Goal: Check status: Check status

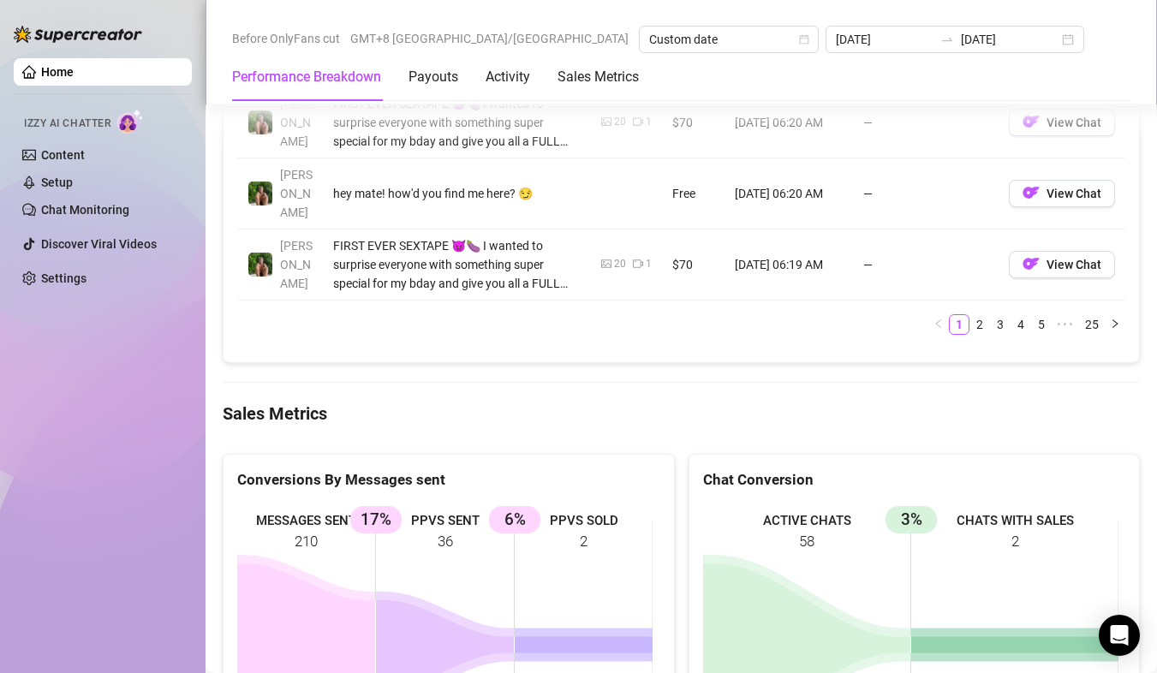
scroll to position [2398, 0]
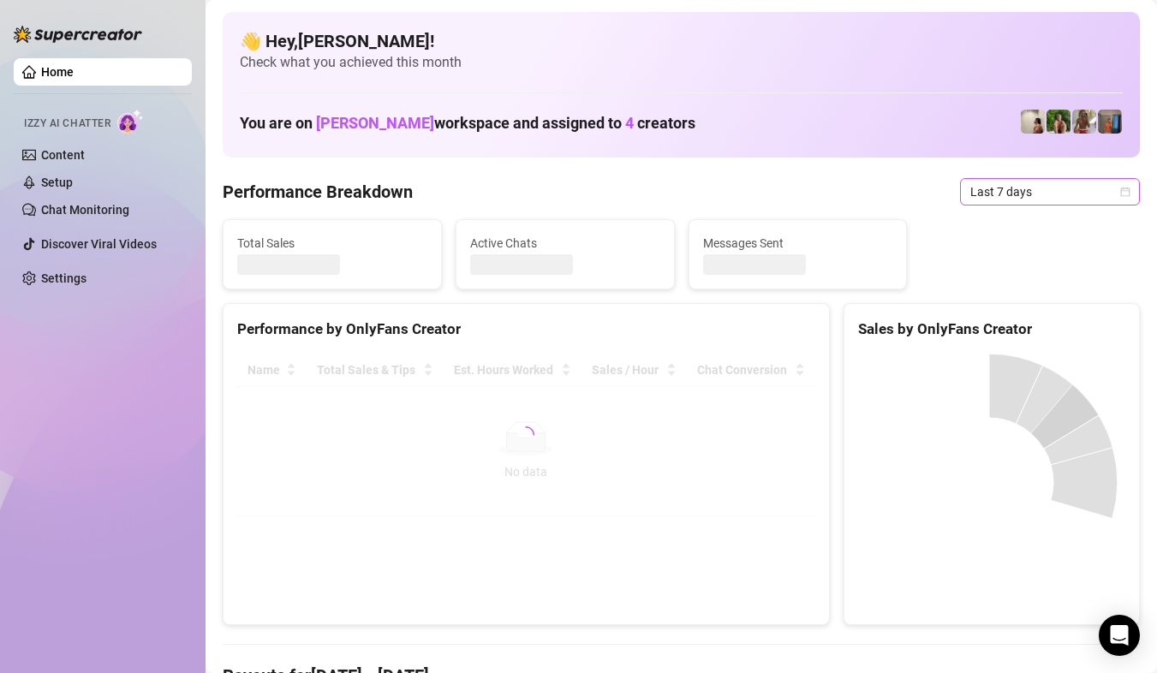
click at [1120, 189] on icon "calendar" at bounding box center [1125, 192] width 10 height 10
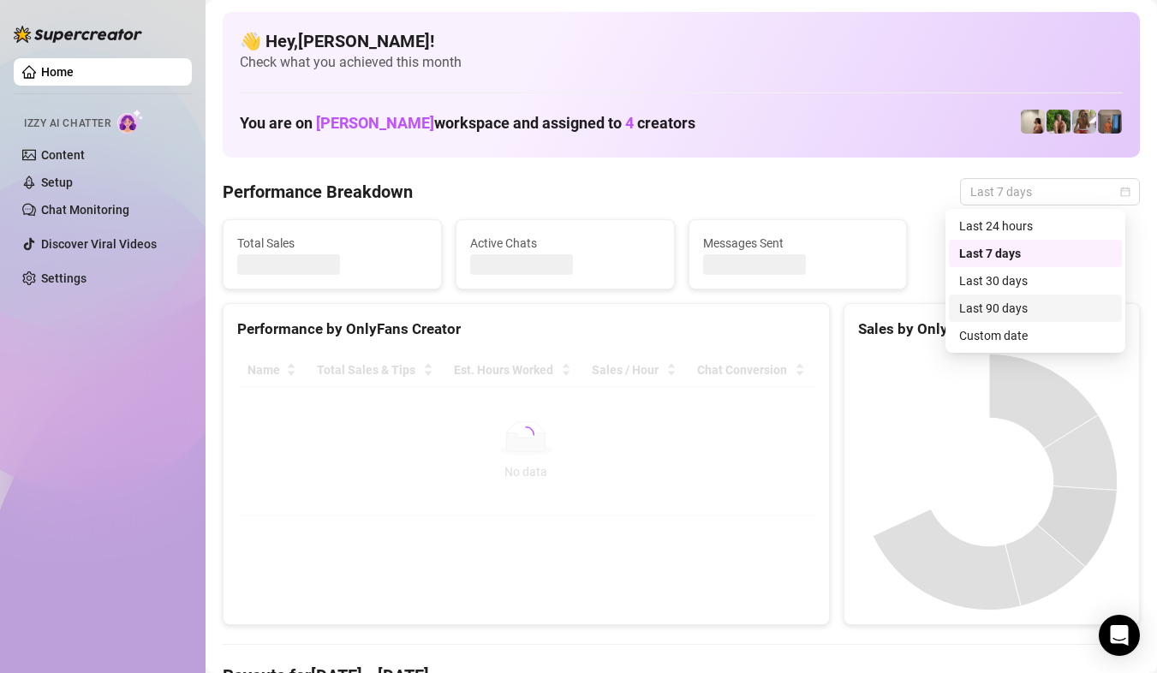
click at [1051, 334] on div "Custom date" at bounding box center [1035, 335] width 152 height 19
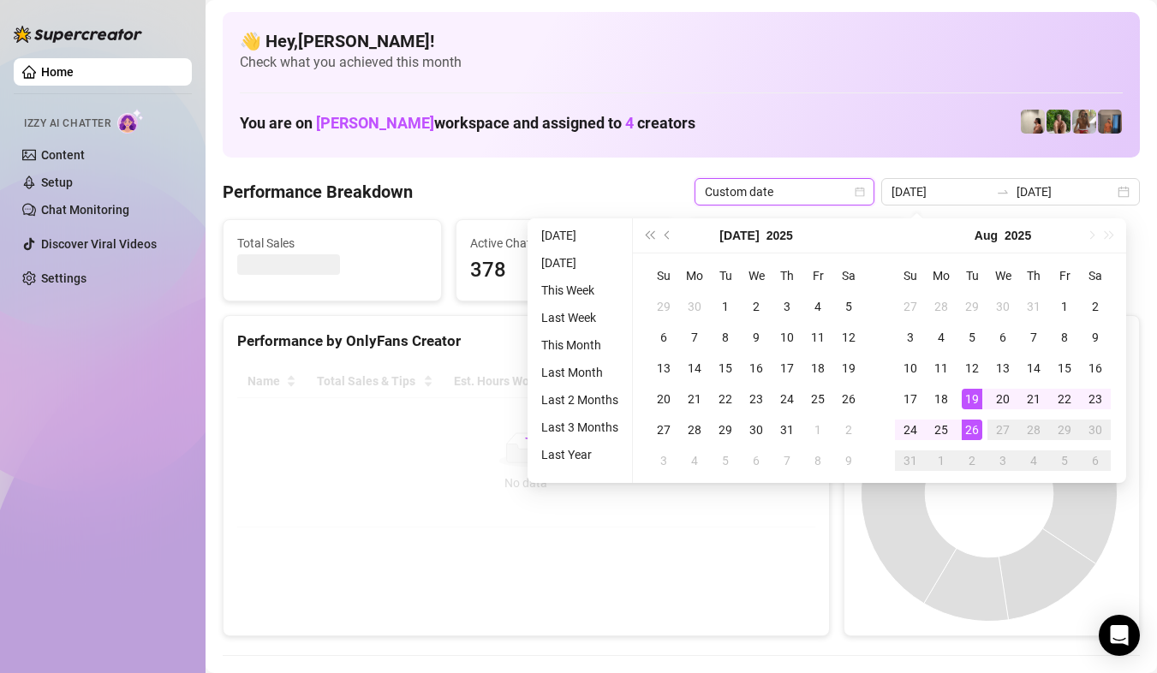
click at [977, 438] on div "26" at bounding box center [972, 430] width 21 height 21
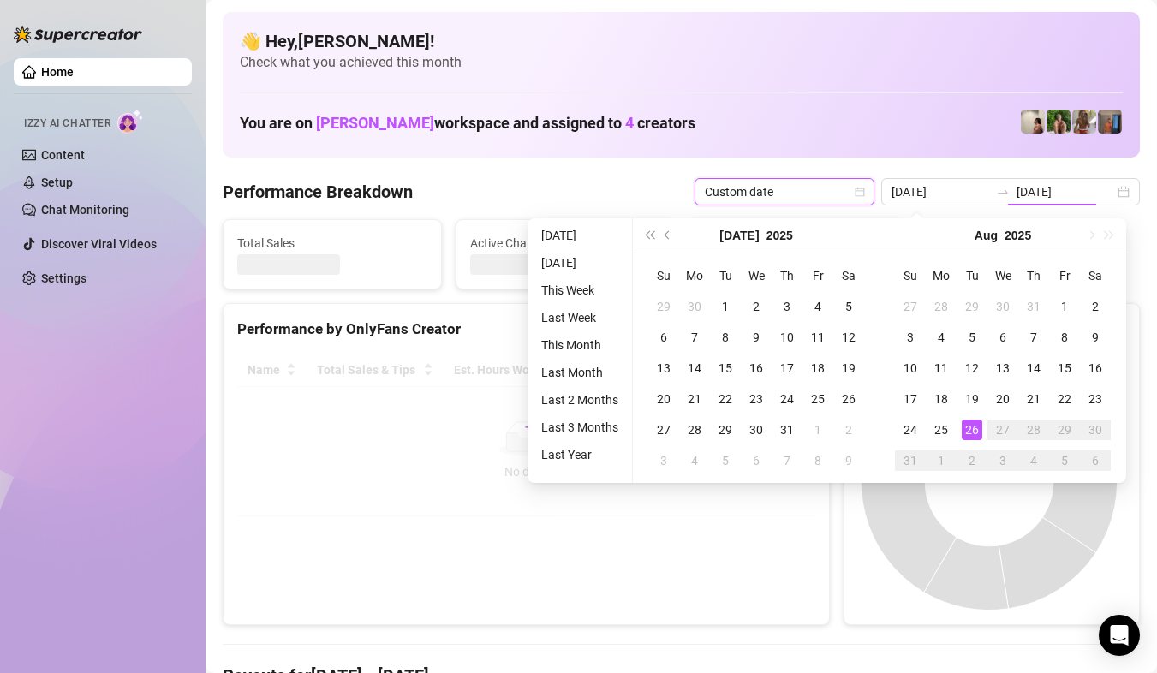
type input "2025-08-26"
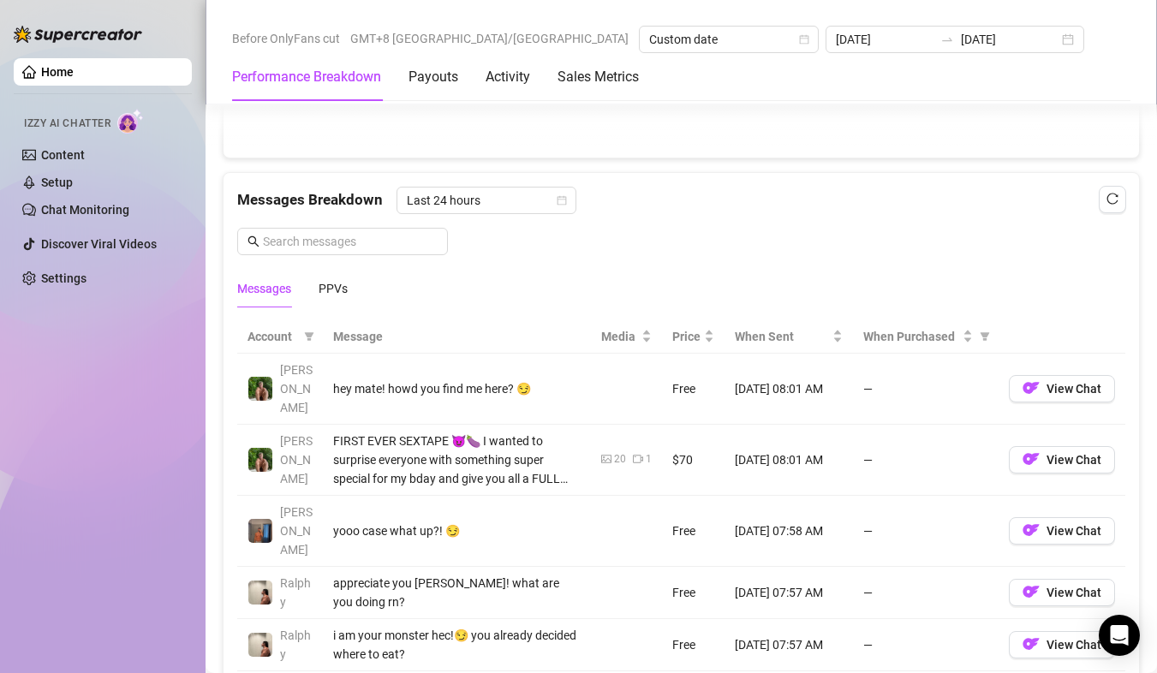
scroll to position [2312, 0]
